Goal: Transaction & Acquisition: Purchase product/service

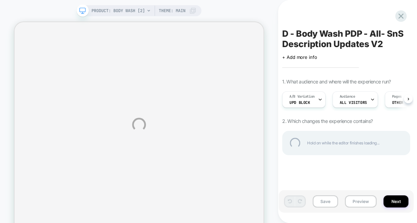
click at [357, 152] on div "PRODUCT: Body Wash [2] PRODUCT: Body Wash [2] Theme: MAIN D - Body Wash PDP - A…" at bounding box center [208, 125] width 417 height 250
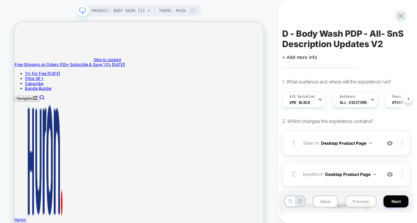
click at [358, 152] on button "Preview" at bounding box center [361, 202] width 32 height 12
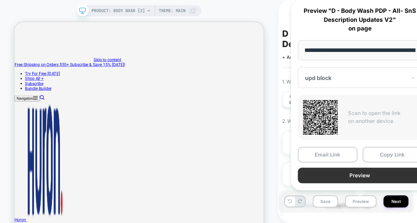
click at [372, 152] on button "Preview" at bounding box center [360, 176] width 124 height 16
